Goal: Task Accomplishment & Management: Use online tool/utility

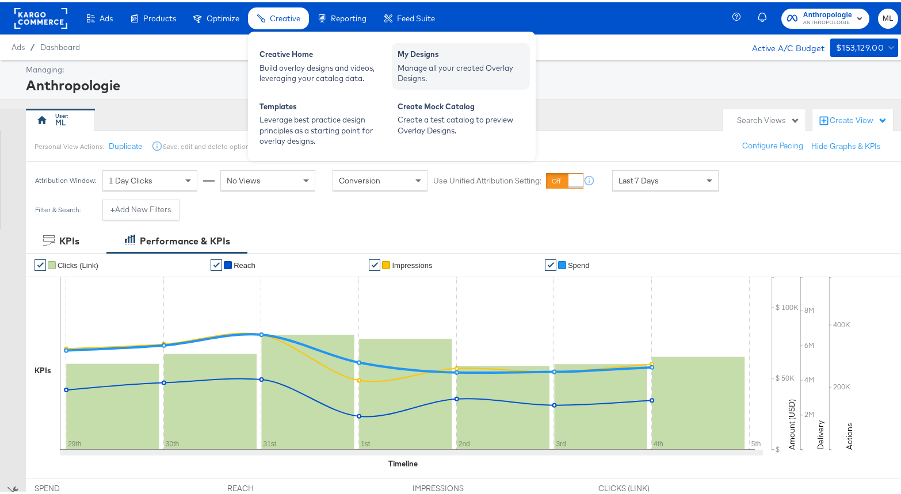
click at [429, 66] on div "Manage all your created Overlay Designs." at bounding box center [461, 70] width 127 height 21
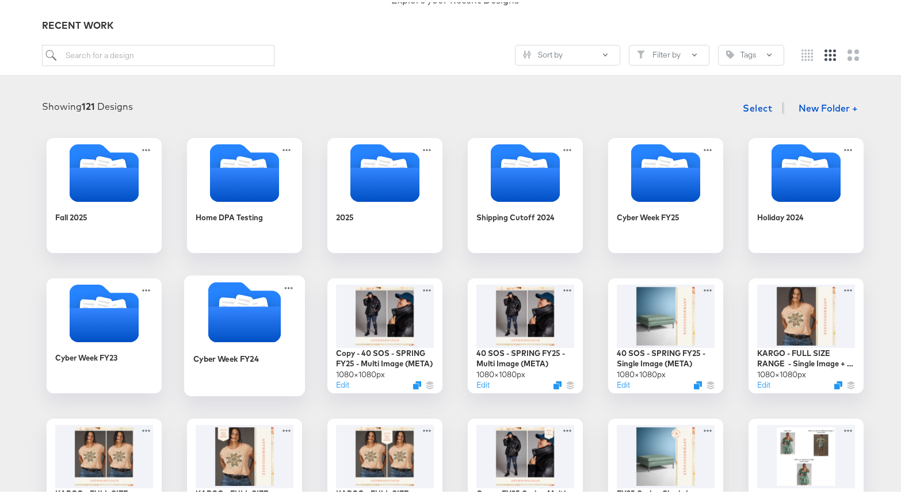
scroll to position [115, 0]
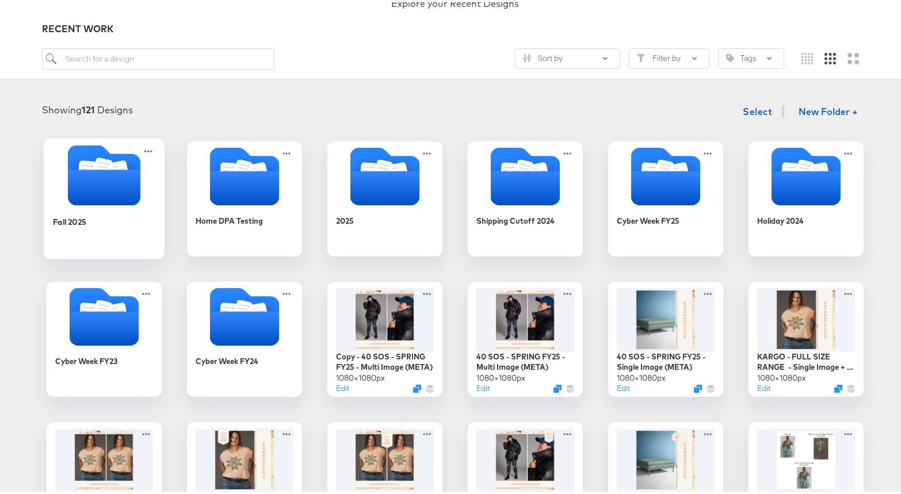
click at [93, 220] on div "Fall 2025" at bounding box center [103, 228] width 103 height 44
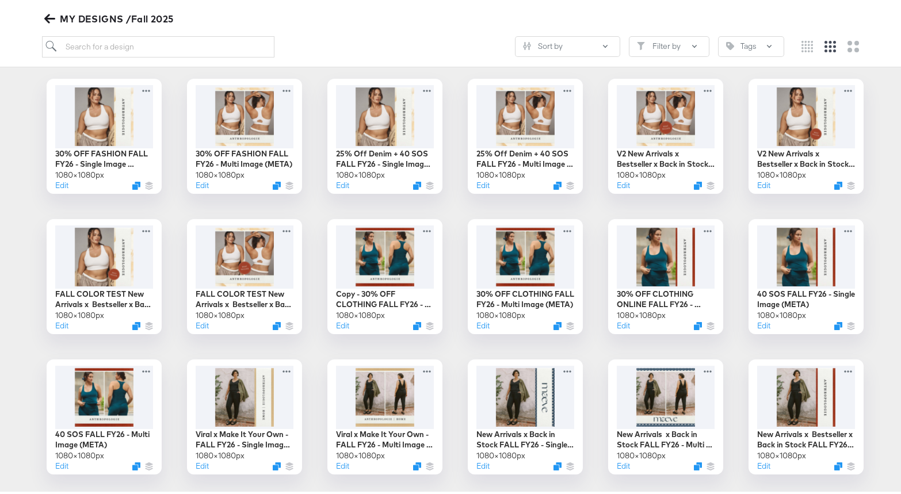
scroll to position [287, 0]
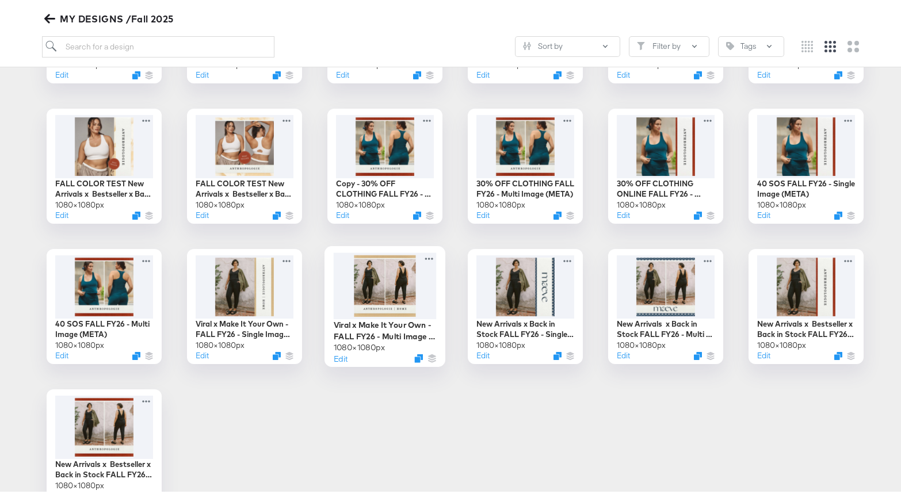
click at [398, 296] on div at bounding box center [384, 283] width 103 height 66
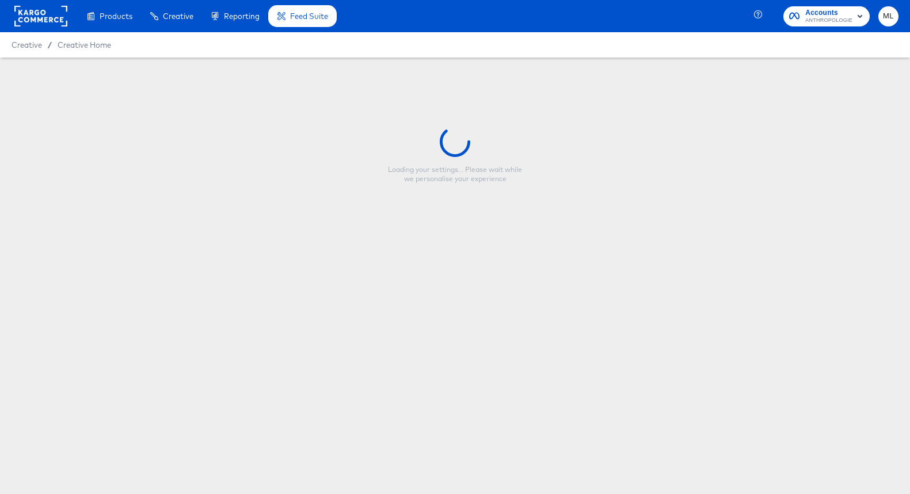
type input "Viral x Make It Your Own - FALL FY26 - Multi Image (META)"
